Goal: Find specific page/section: Find specific page/section

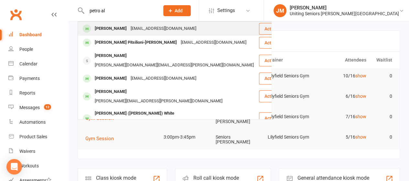
type input "petro al"
click at [120, 25] on div "[PERSON_NAME]" at bounding box center [111, 28] width 36 height 9
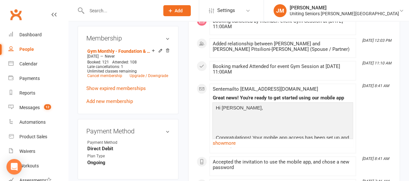
scroll to position [343, 0]
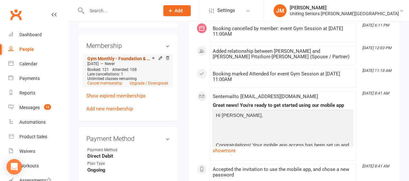
click at [128, 56] on link "Gym Monthly - Foundation & Pensioner (FUP)" at bounding box center [119, 58] width 64 height 5
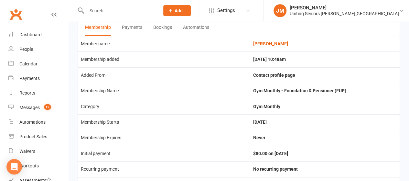
scroll to position [17, 0]
